Goal: Check status: Check status

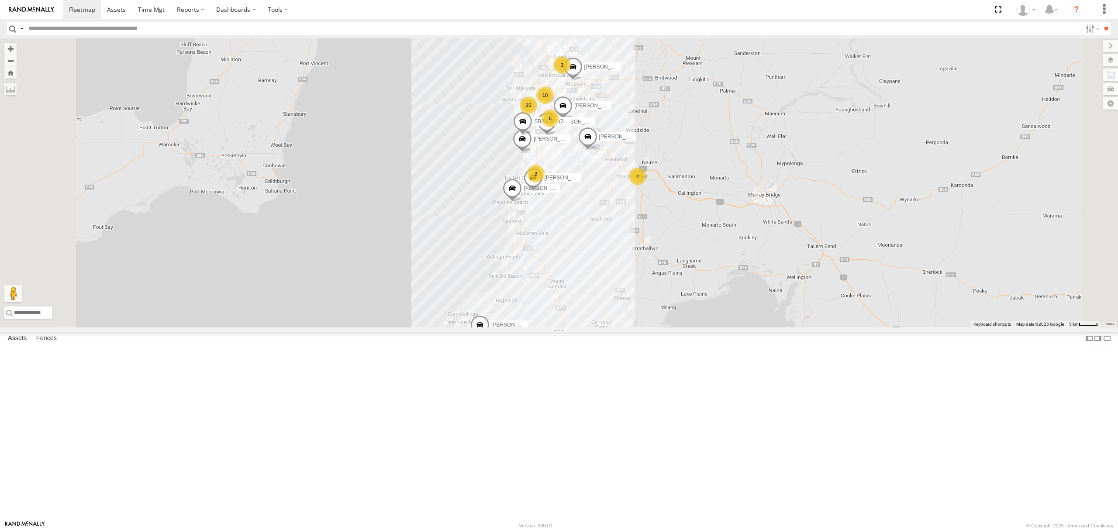
click at [0, 0] on div "S254CLT - [PERSON_NAME]" at bounding box center [0, 0] width 0 height 0
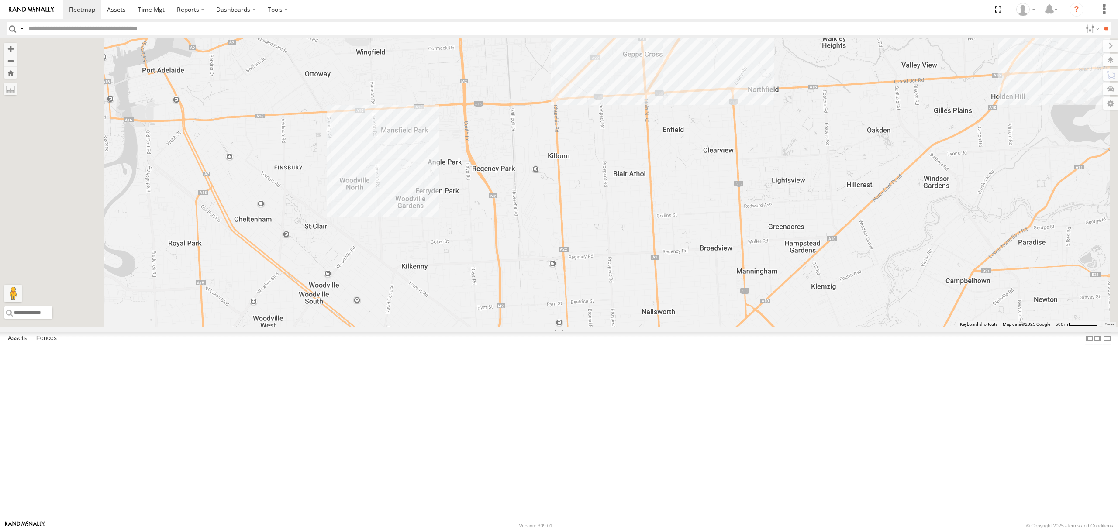
click at [1117, 530] on html at bounding box center [559, 265] width 1118 height 530
click at [0, 0] on div "SB26LM - (3P HINO) R7 All Assets" at bounding box center [0, 0] width 0 height 0
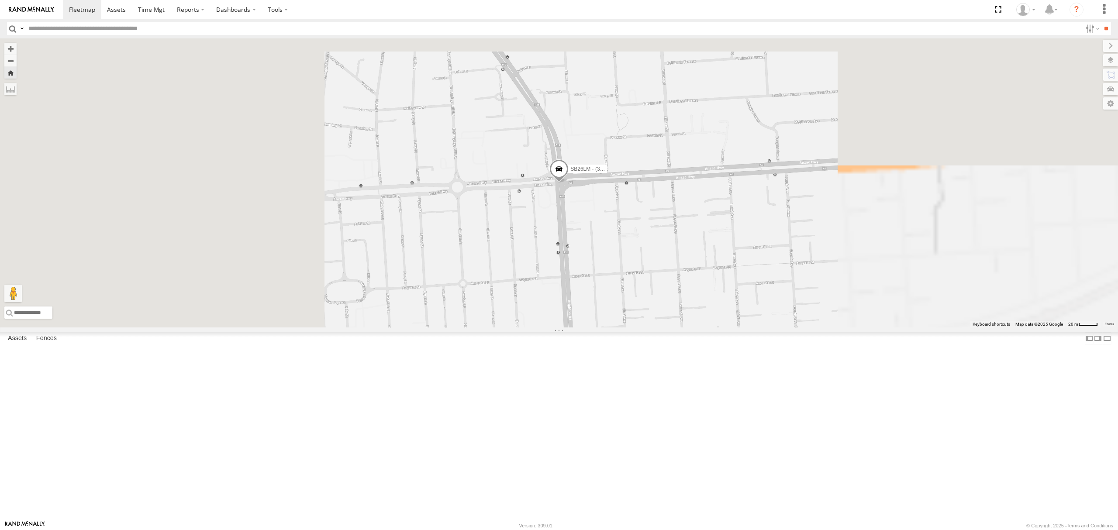
drag, startPoint x: 78, startPoint y: 233, endPoint x: 102, endPoint y: 234, distance: 24.5
click at [0, 0] on div "S254CLT - [PERSON_NAME]" at bounding box center [0, 0] width 0 height 0
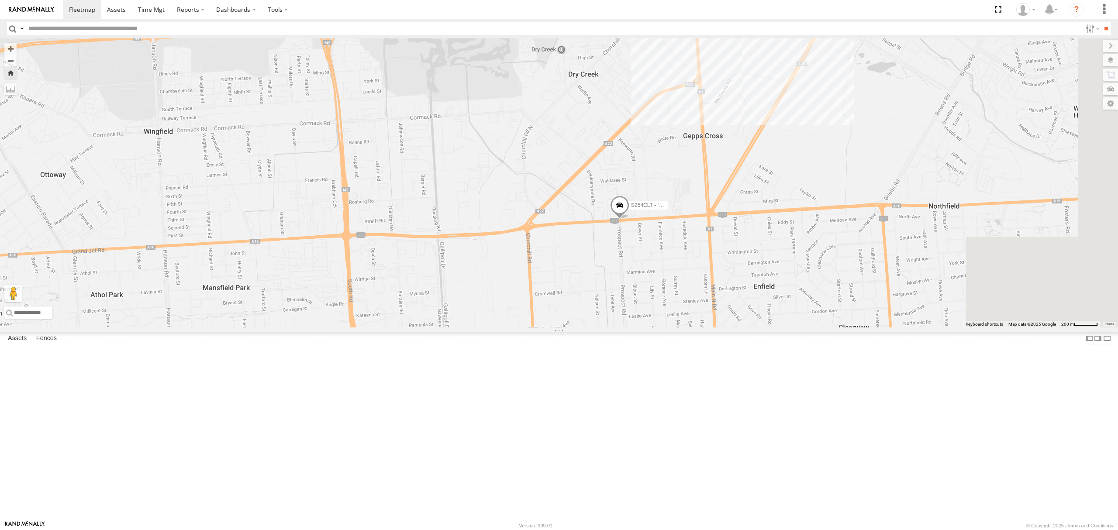
drag, startPoint x: 781, startPoint y: 339, endPoint x: 684, endPoint y: 329, distance: 97.5
click at [684, 328] on div "S254CLT - [PERSON_NAME]" at bounding box center [559, 182] width 1118 height 289
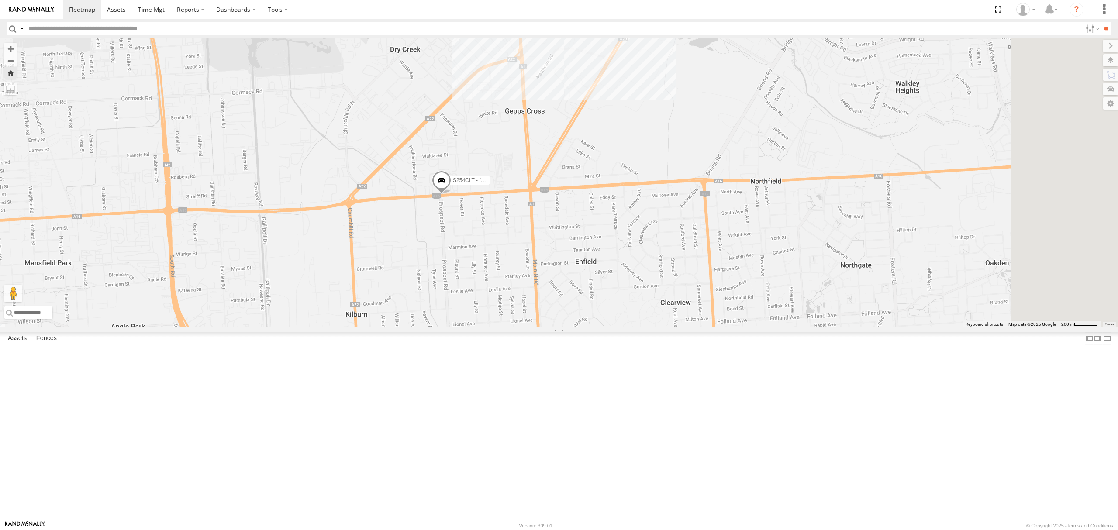
drag, startPoint x: 736, startPoint y: 229, endPoint x: 740, endPoint y: 193, distance: 36.4
click at [740, 193] on div "S254CLT - [PERSON_NAME]" at bounding box center [559, 182] width 1118 height 289
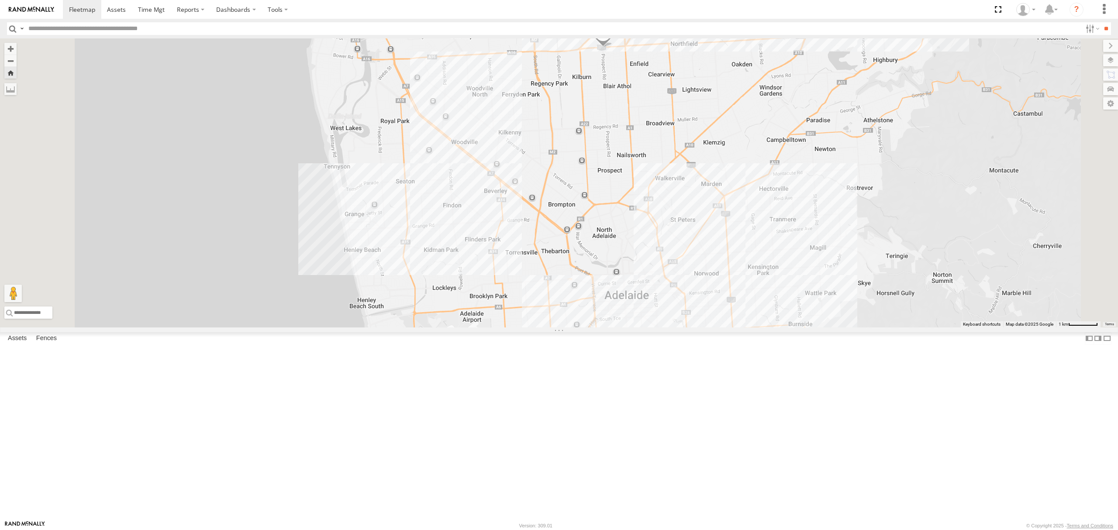
drag, startPoint x: 727, startPoint y: 282, endPoint x: 731, endPoint y: 250, distance: 31.7
click at [731, 250] on div "S254CLT - [PERSON_NAME]" at bounding box center [559, 182] width 1118 height 289
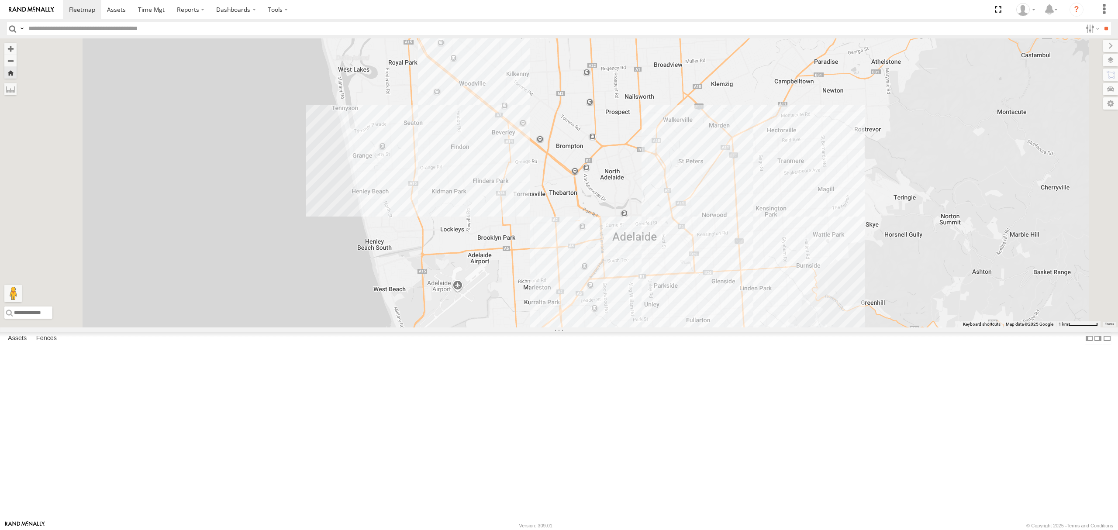
click at [0, 0] on div at bounding box center [0, 0] width 0 height 0
click at [0, 0] on div "All Assets" at bounding box center [0, 0] width 0 height 0
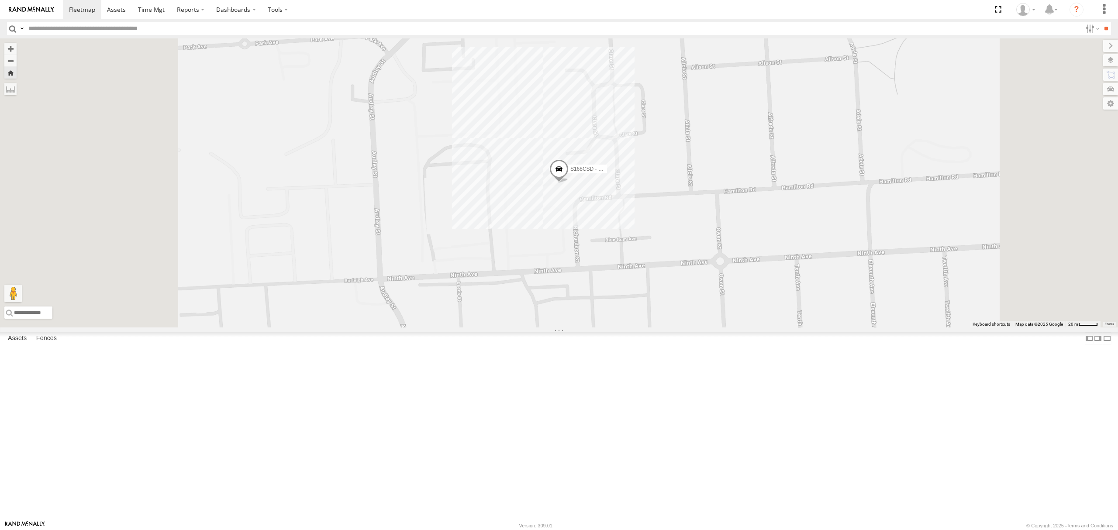
click at [0, 0] on div "SB25LM - (6P HINO) R6" at bounding box center [0, 0] width 0 height 0
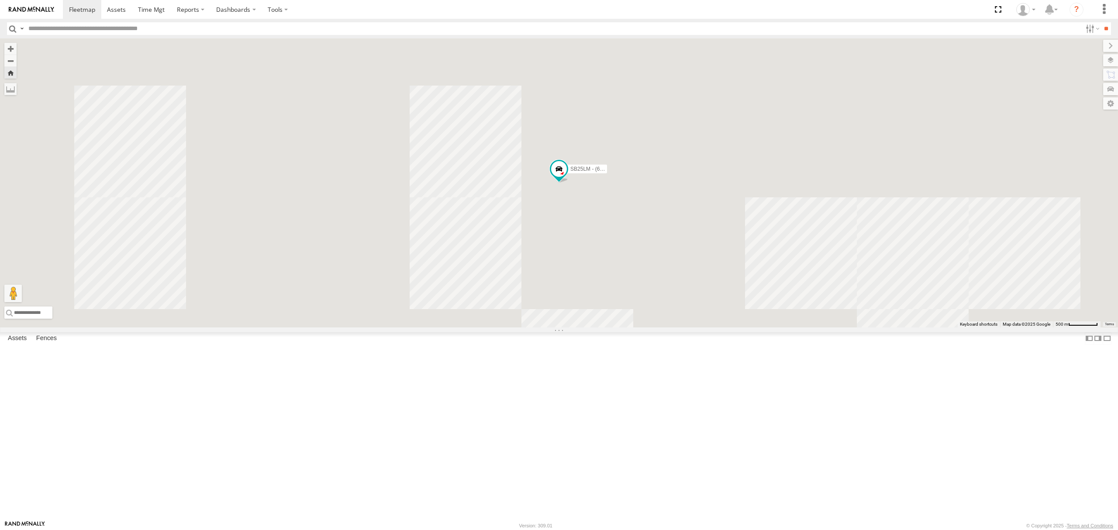
click at [0, 0] on div "SB26LM - (3P HINO) R7" at bounding box center [0, 0] width 0 height 0
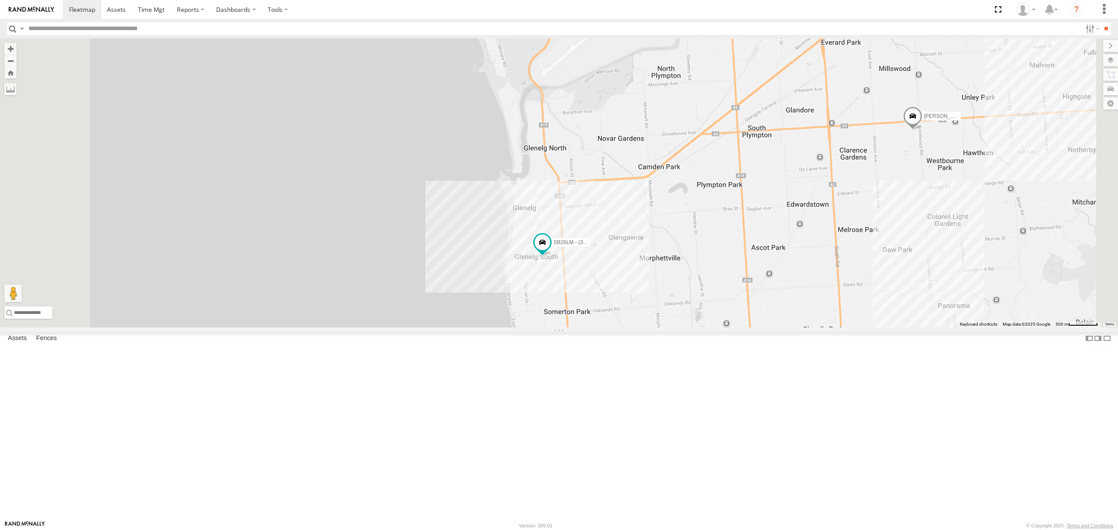
click at [0, 0] on div "SB25LM - (6P HINO) R6 All Assets" at bounding box center [0, 0] width 0 height 0
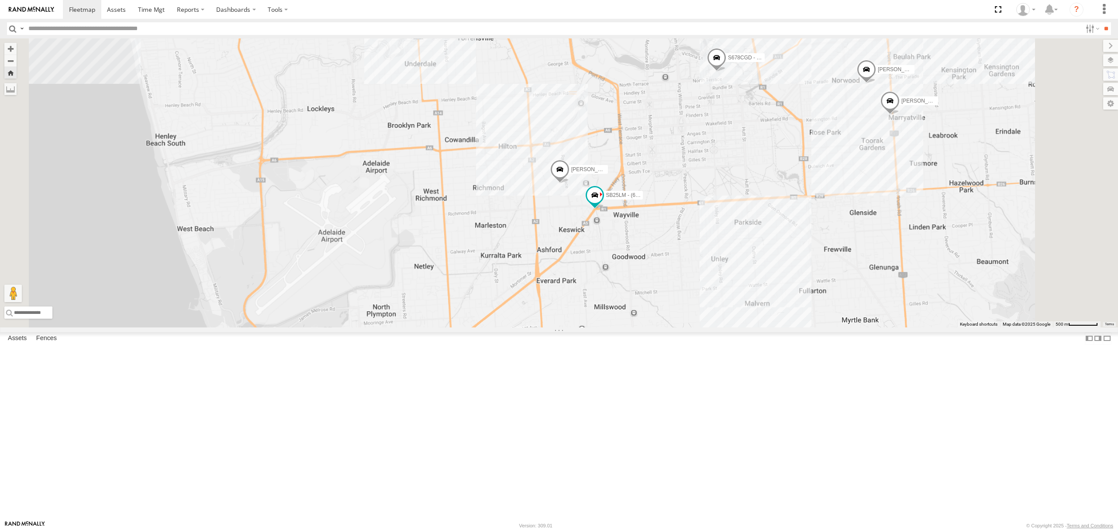
click at [0, 0] on div "All Assets" at bounding box center [0, 0] width 0 height 0
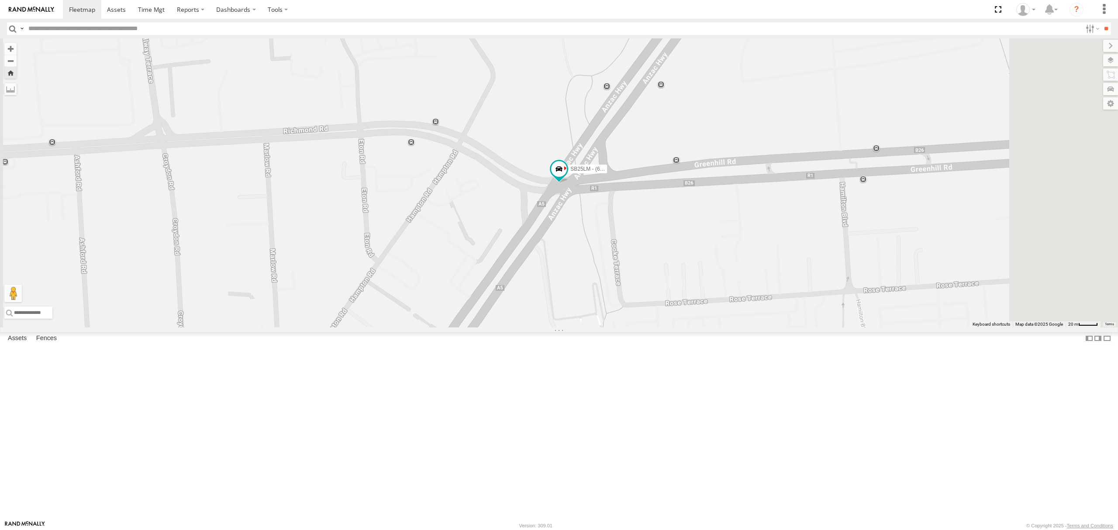
click at [0, 0] on div "S254CLT - [PERSON_NAME]" at bounding box center [0, 0] width 0 height 0
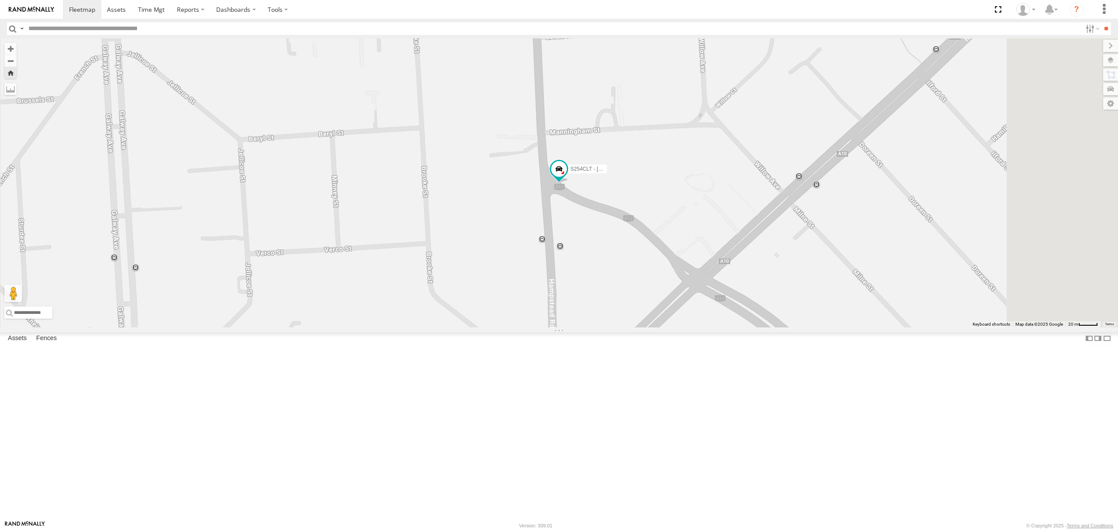
click at [0, 0] on div "All Assets" at bounding box center [0, 0] width 0 height 0
